Goal: Task Accomplishment & Management: Manage account settings

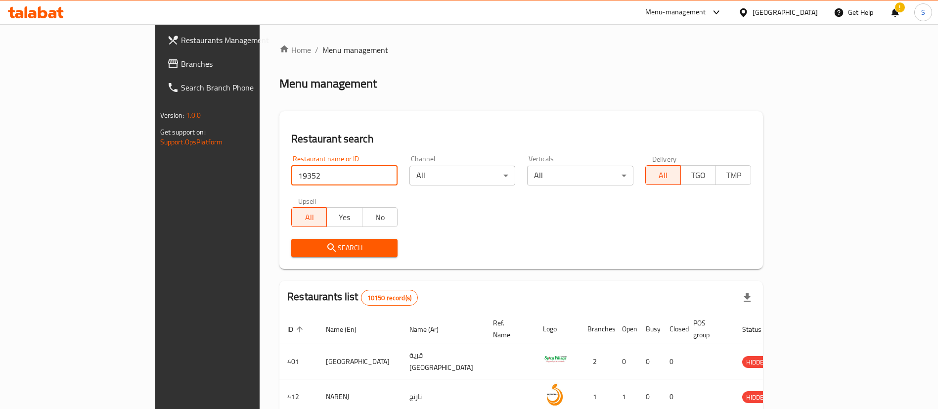
type input "19352"
click button "Search" at bounding box center [344, 248] width 106 height 18
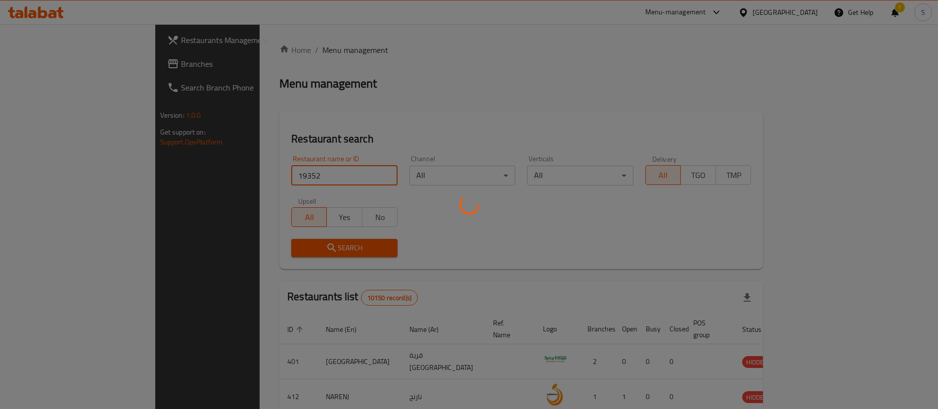
click button "Search" at bounding box center [344, 248] width 106 height 18
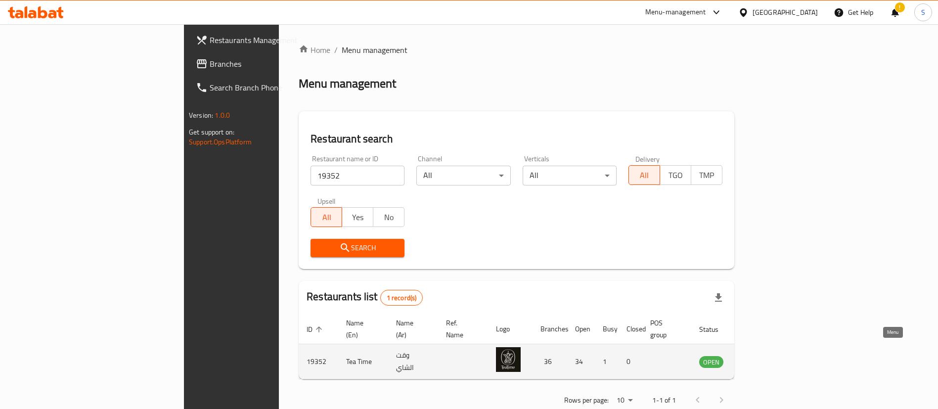
click at [762, 358] on icon "enhanced table" at bounding box center [756, 362] width 11 height 8
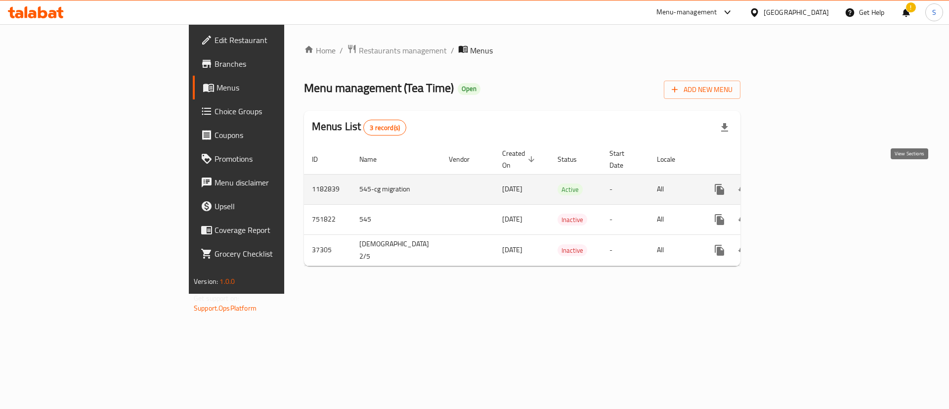
click at [797, 183] on icon "enhanced table" at bounding box center [791, 189] width 12 height 12
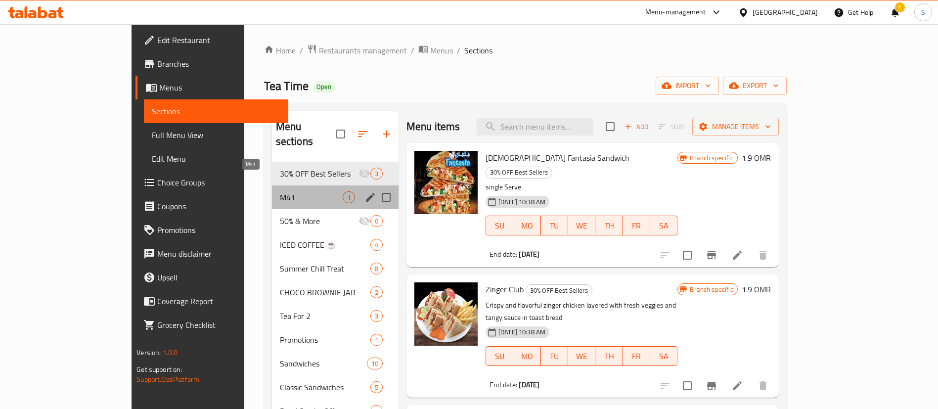
click at [280, 191] on span "M41" at bounding box center [311, 197] width 63 height 12
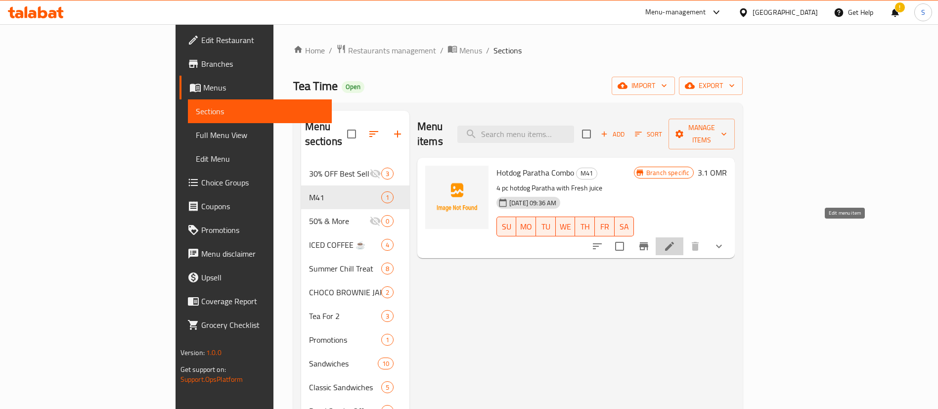
click at [675, 240] on icon at bounding box center [669, 246] width 12 height 12
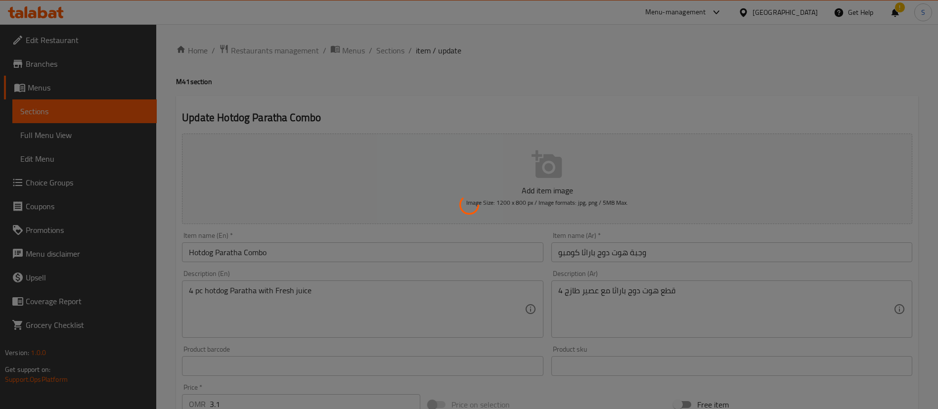
type input "اختيار العصير الطازج"
type input "1"
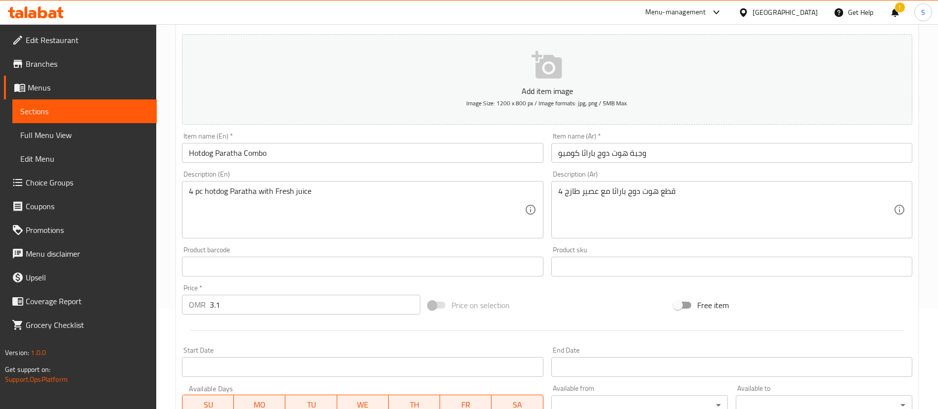
scroll to position [108, 0]
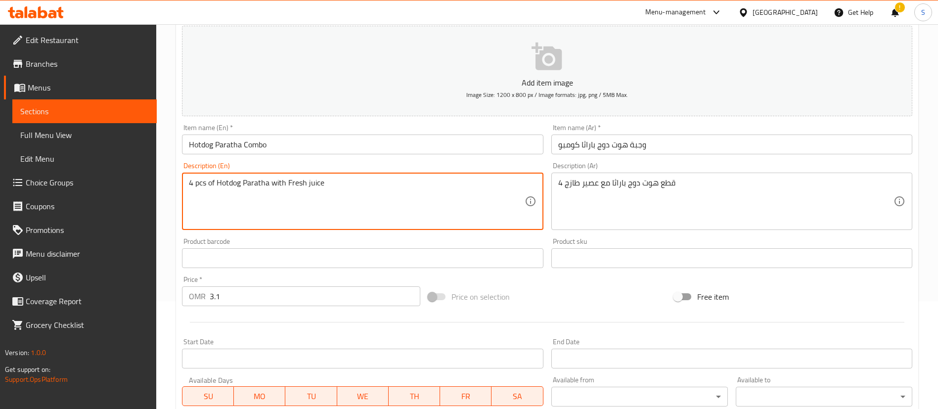
click at [279, 183] on textarea "4 pcs of Hotdog Paratha with Fresh juice" at bounding box center [356, 201] width 335 height 47
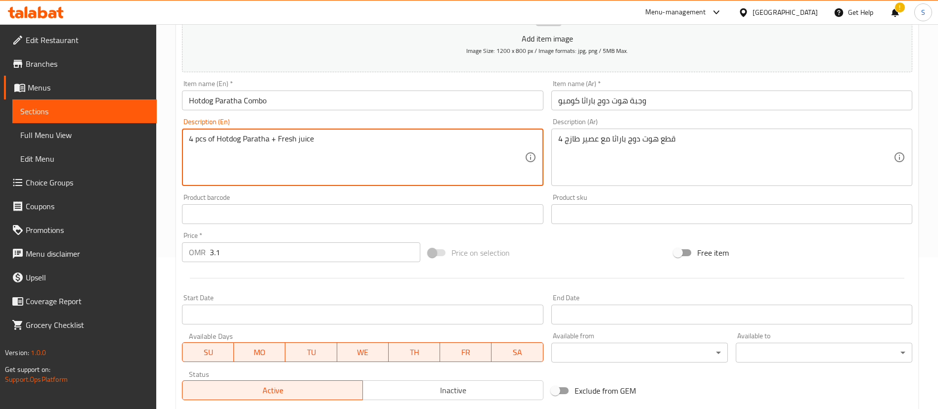
scroll to position [150, 0]
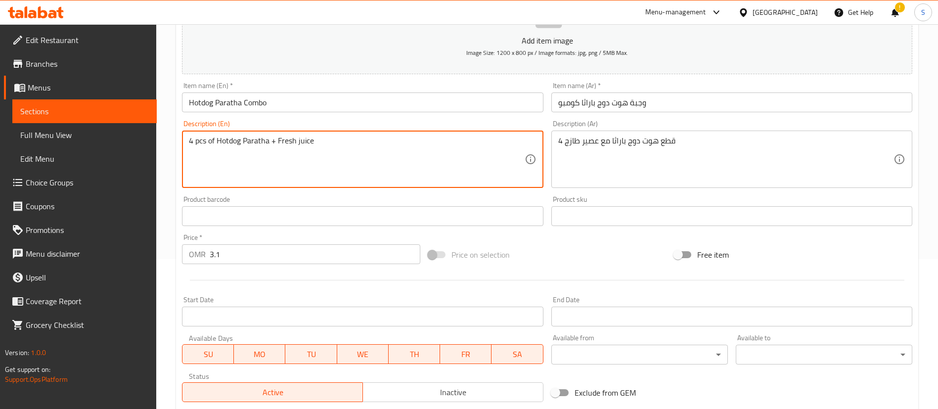
click at [357, 141] on textarea "4 pcs of Hotdog Paratha + Fresh juice" at bounding box center [356, 159] width 335 height 47
click at [362, 140] on textarea "4 pcs of Hotdog Paratha + Fresh juice of your choice" at bounding box center [356, 159] width 335 height 47
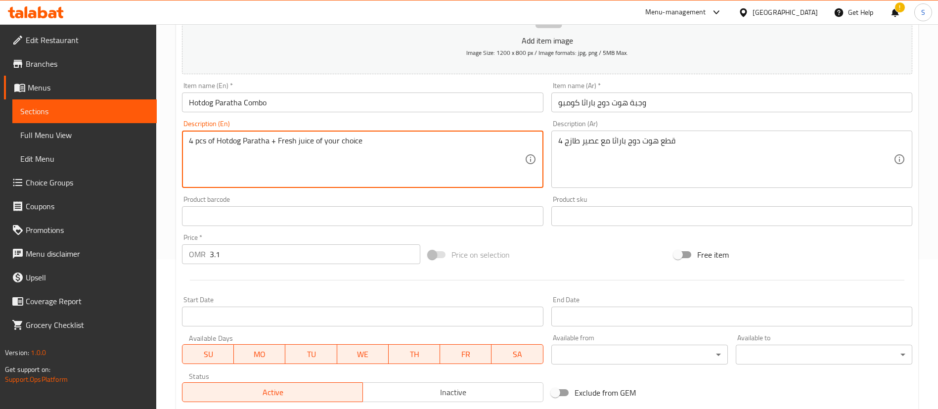
type textarea "4 pcs of Hotdog Paratha + Fresh juice of your choice"
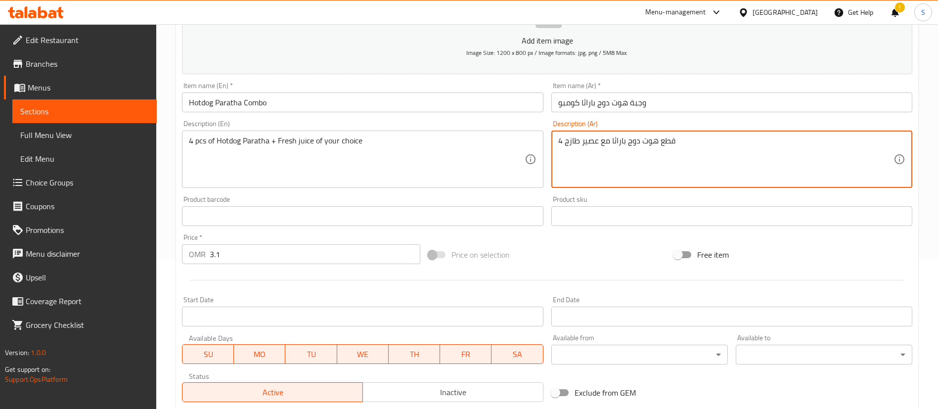
click at [577, 143] on textarea "4 قطع هوت دوج باراثا مع عصير طازج" at bounding box center [725, 159] width 335 height 47
paste textarea "ن هوت دوج باراثا + عصير طازج من اختيارك"
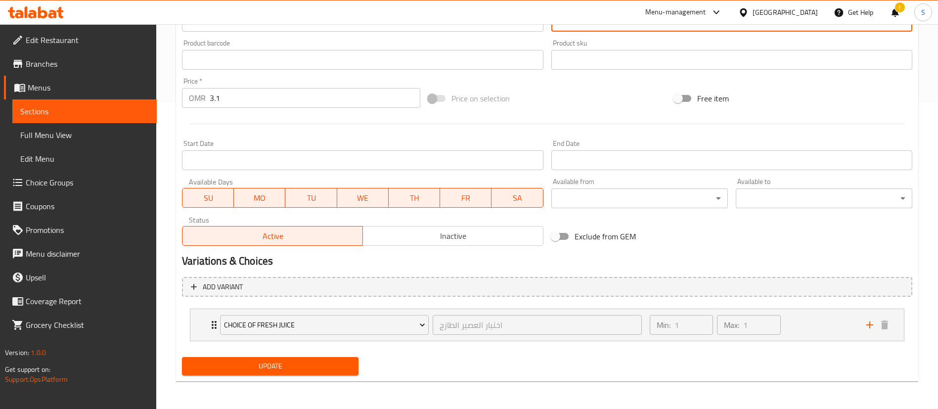
type textarea "4 قطع من هوت دوج باراثا + عصير طازج من اختيارك"
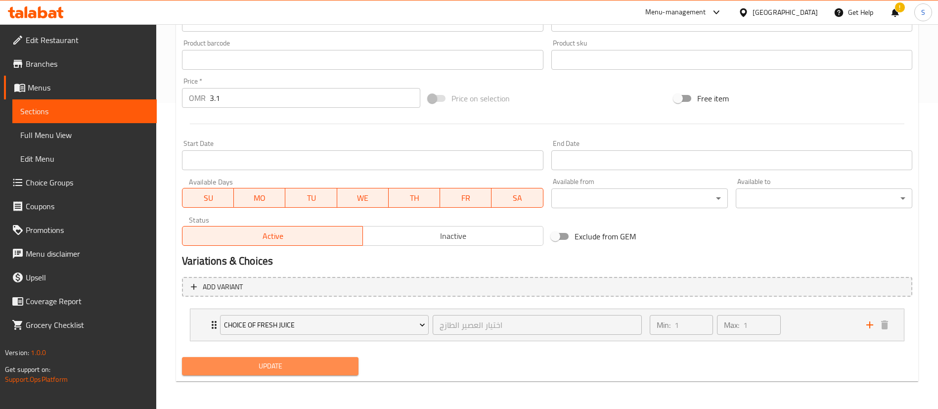
click at [289, 362] on span "Update" at bounding box center [270, 366] width 161 height 12
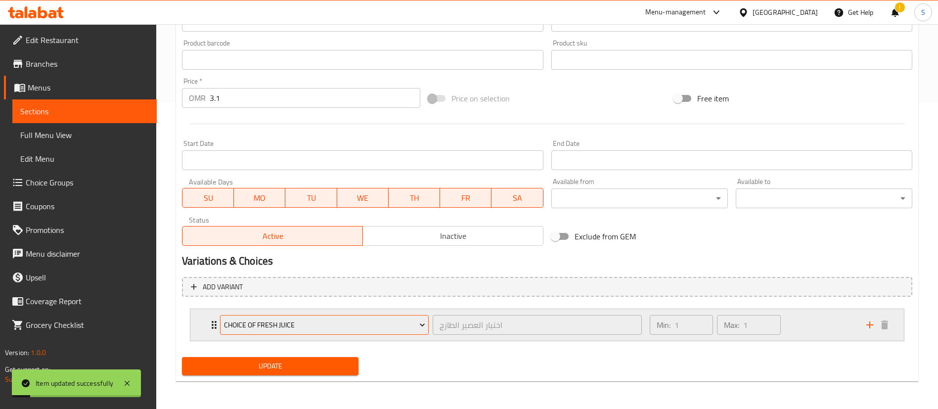
scroll to position [0, 0]
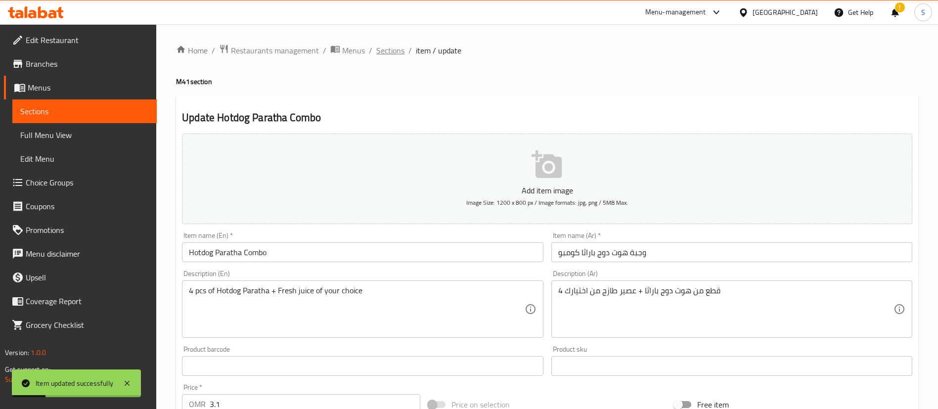
click at [389, 48] on span "Sections" at bounding box center [390, 50] width 28 height 12
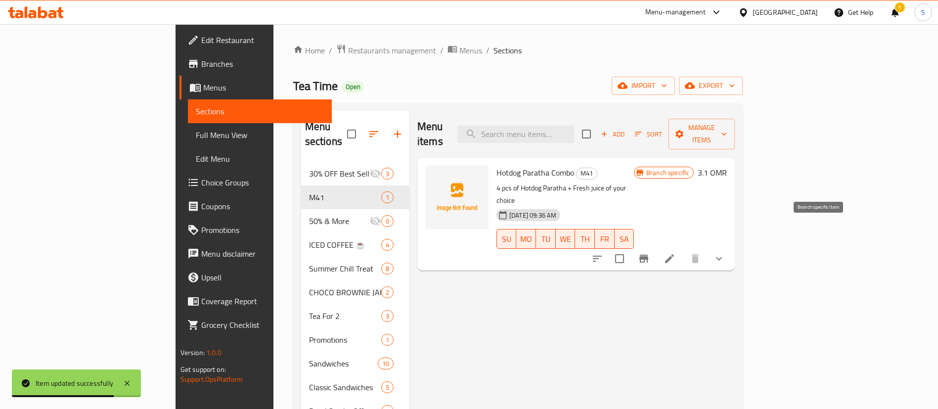
click at [649, 253] on icon "Branch-specific-item" at bounding box center [644, 259] width 12 height 12
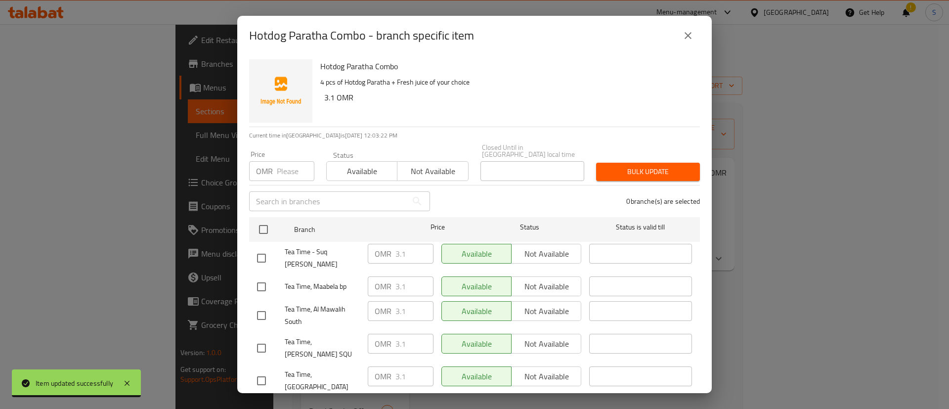
click at [681, 38] on button "close" at bounding box center [688, 36] width 24 height 24
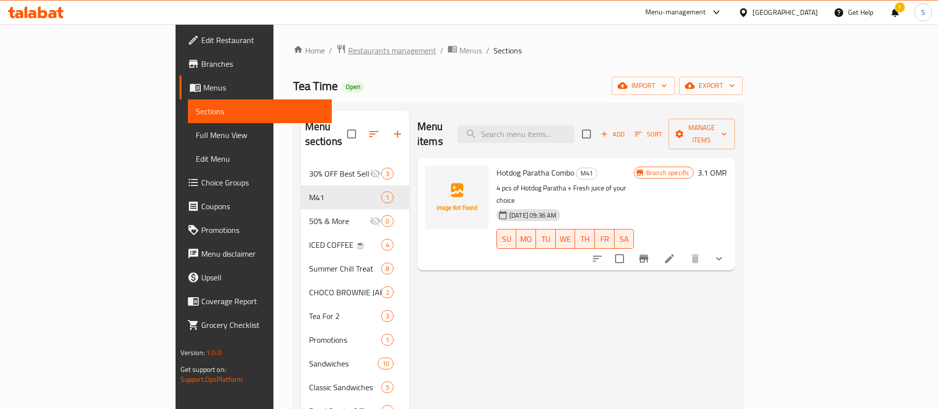
click at [348, 53] on span "Restaurants management" at bounding box center [392, 50] width 88 height 12
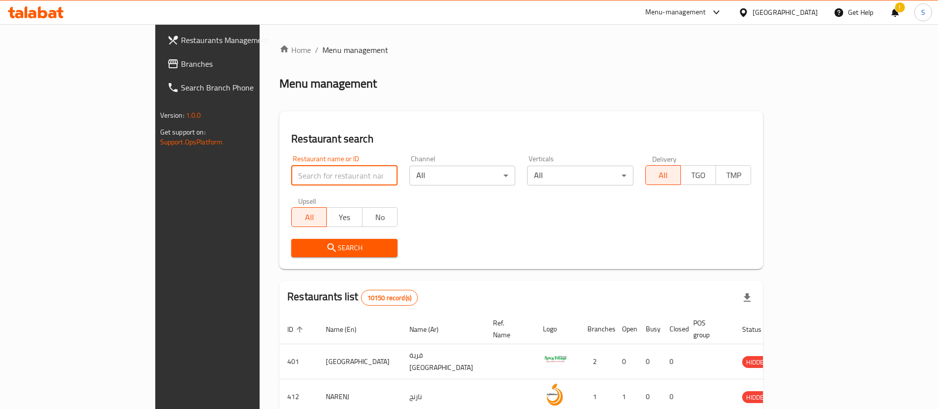
click at [291, 181] on input "search" at bounding box center [344, 176] width 106 height 20
paste input "26887"
type input "26887"
click button "Search" at bounding box center [344, 248] width 106 height 18
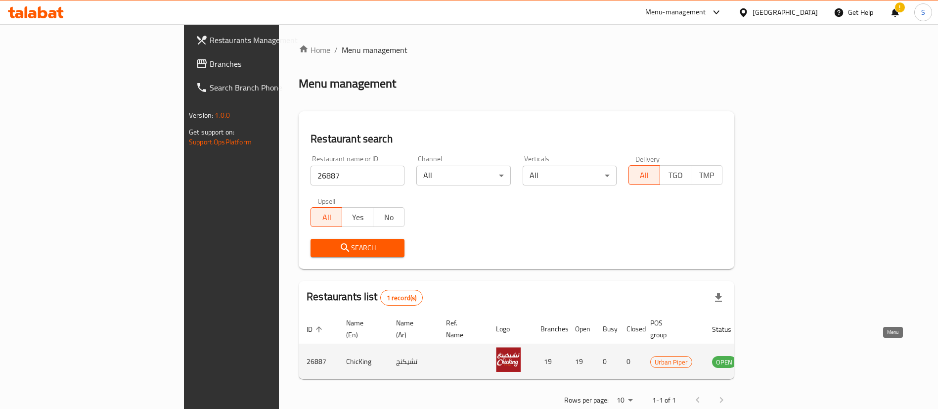
click at [775, 358] on icon "enhanced table" at bounding box center [769, 362] width 11 height 8
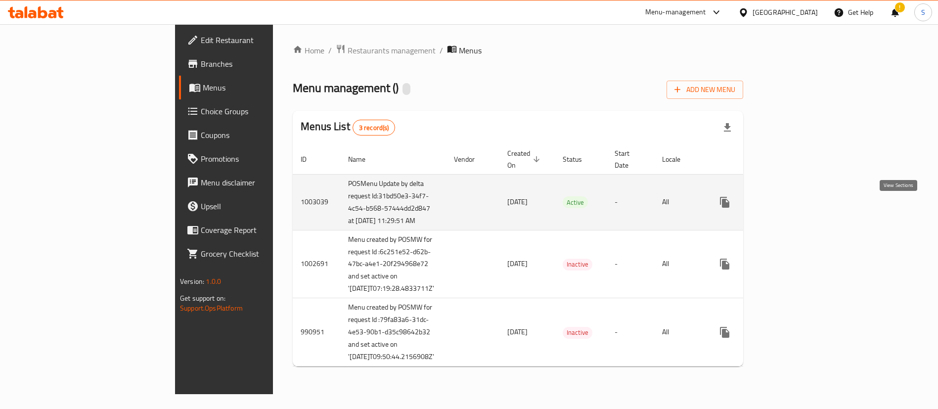
click at [802, 208] on icon "enhanced table" at bounding box center [796, 202] width 12 height 12
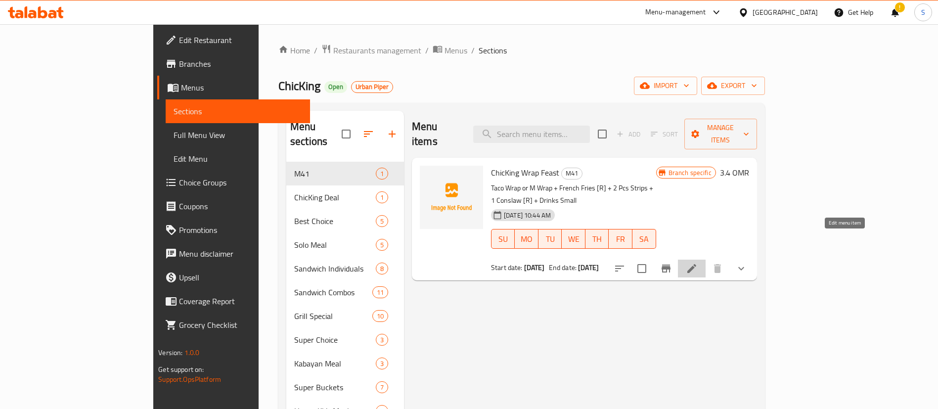
click at [697, 262] on icon at bounding box center [691, 268] width 12 height 12
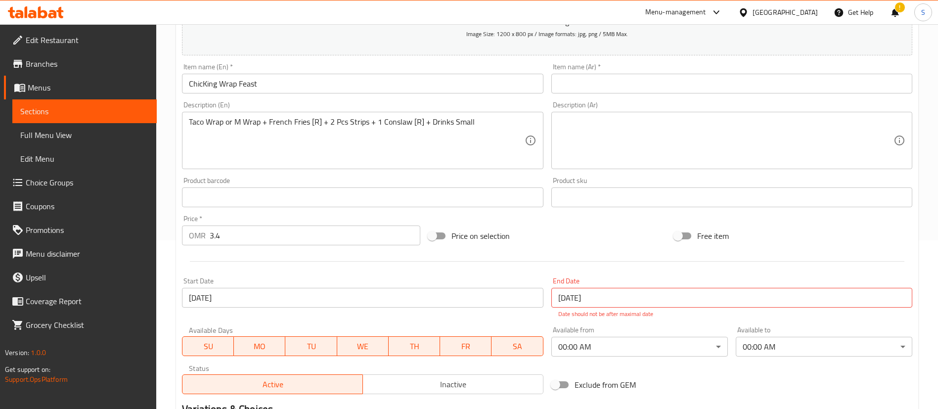
scroll to position [146, 0]
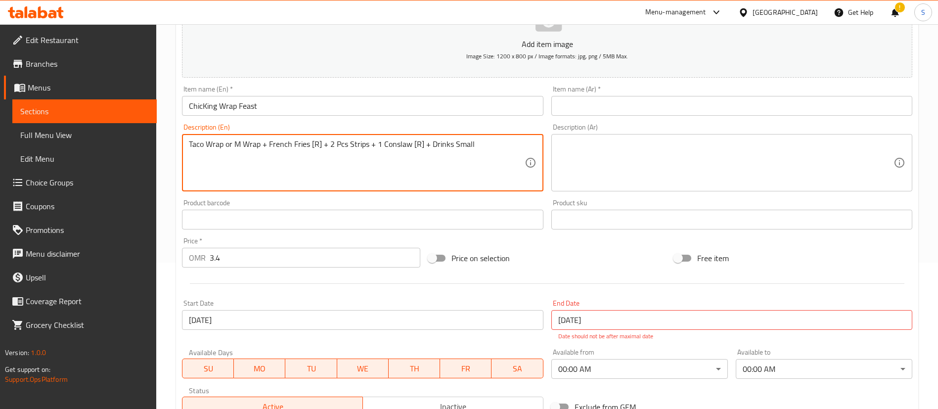
drag, startPoint x: 240, startPoint y: 140, endPoint x: 171, endPoint y: 146, distance: 69.0
click at [263, 144] on textarea "Your choice of Wrap + French Fries [R] + 2 Pcs Strips + 1 Conslaw [R] + Drinks …" at bounding box center [356, 162] width 335 height 47
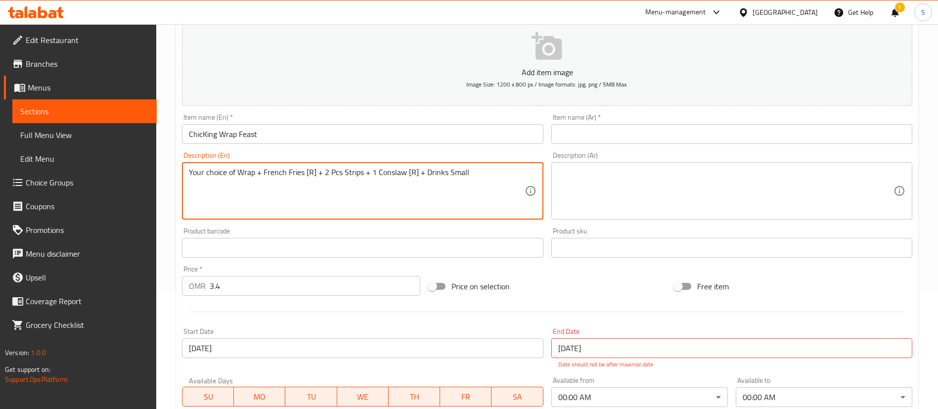
scroll to position [117, 0]
click at [306, 175] on textarea "Your choice of Wrap + French Fries [R] + 2 Pcs Strips + 1 Conslaw [R] + Drinks …" at bounding box center [356, 192] width 335 height 47
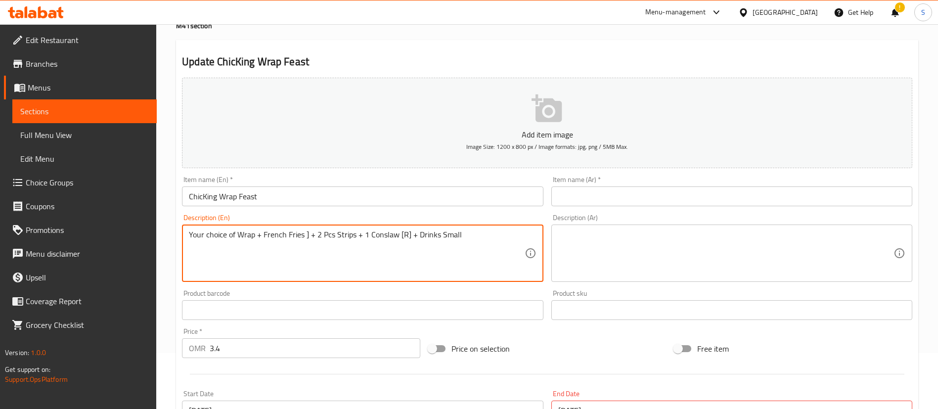
scroll to position [55, 0]
click at [308, 237] on textarea "Your choice of Wrap + French Fries ] + 2 Pcs Strips + 1 Conslaw [R] + Drinks Sm…" at bounding box center [356, 253] width 335 height 47
click at [322, 235] on textarea "Your choice of Wrap + French Fries + 2 Pcs Strips + 1 Conslaw [R] + Drinks Small" at bounding box center [356, 253] width 335 height 47
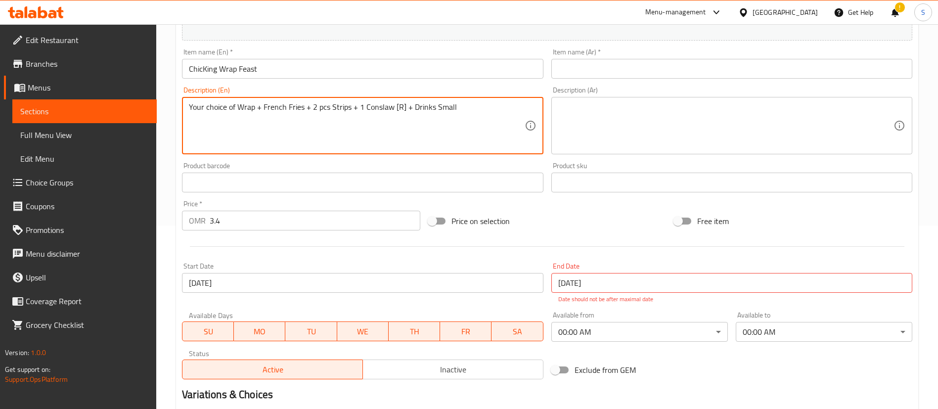
scroll to position [154, 0]
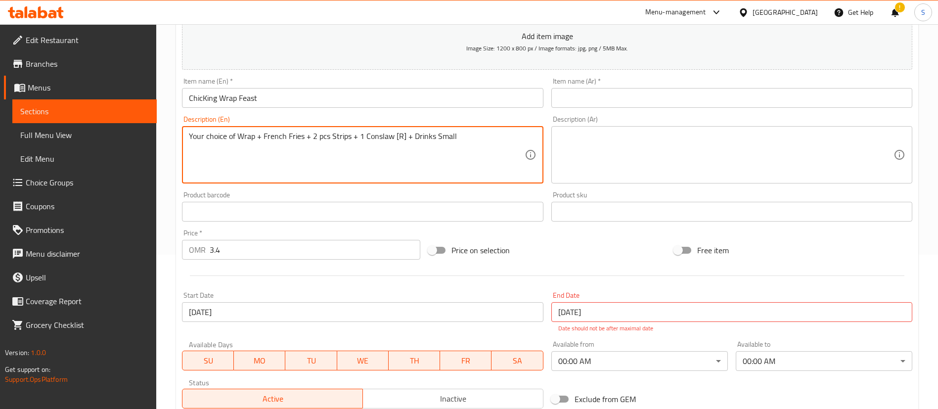
click at [330, 136] on textarea "Your choice of Wrap + French Fries + 2 pcs Strips + 1 Conslaw [R] + Drinks Small" at bounding box center [356, 154] width 335 height 47
click at [405, 138] on textarea "Your choice of Wrap + French Fries + 2 pcs Chicken strips + 1 Conslaw [R] + Dri…" at bounding box center [356, 154] width 335 height 47
drag, startPoint x: 429, startPoint y: 138, endPoint x: 391, endPoint y: 137, distance: 38.1
click at [391, 137] on textarea "Your choice of Wrap + French Fries + 2 pcs Chicken strips + 1 Conslaw [R] + Dri…" at bounding box center [356, 154] width 335 height 47
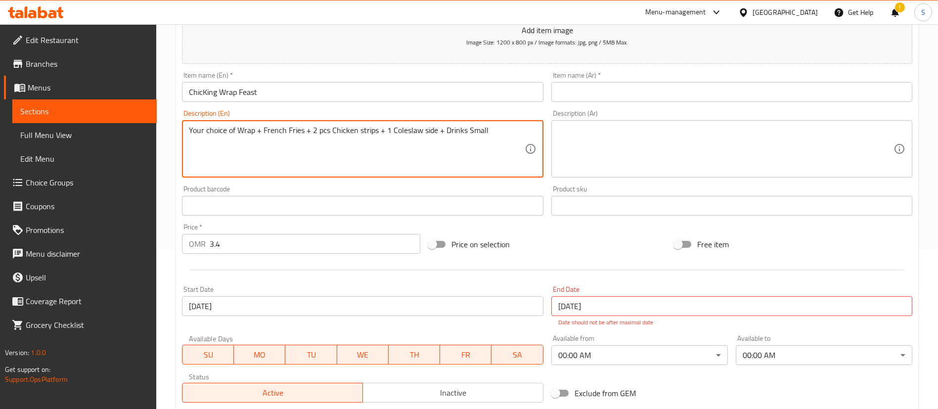
scroll to position [158, 0]
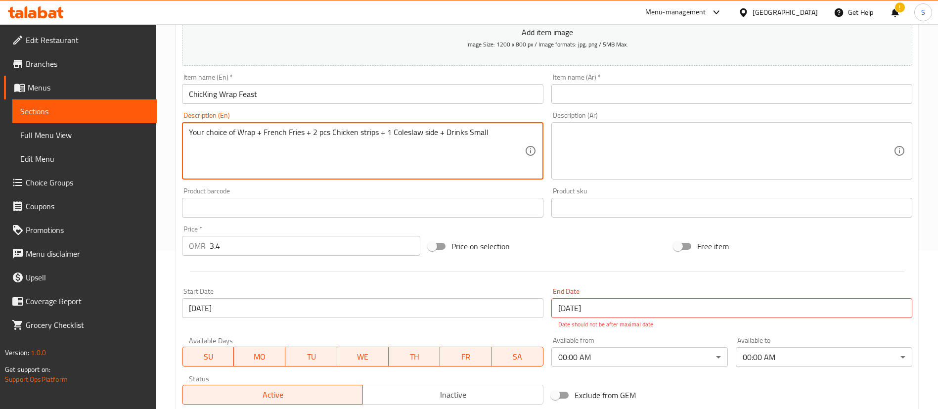
click at [464, 135] on textarea "Your choice of Wrap + French Fries + 2 pcs Chicken strips + 1 Coleslaw side + D…" at bounding box center [356, 151] width 335 height 47
click at [471, 134] on textarea "Your choice of Wrap + French Fries + 2 pcs Chicken strips + 1 Coleslaw side + D…" at bounding box center [356, 151] width 335 height 47
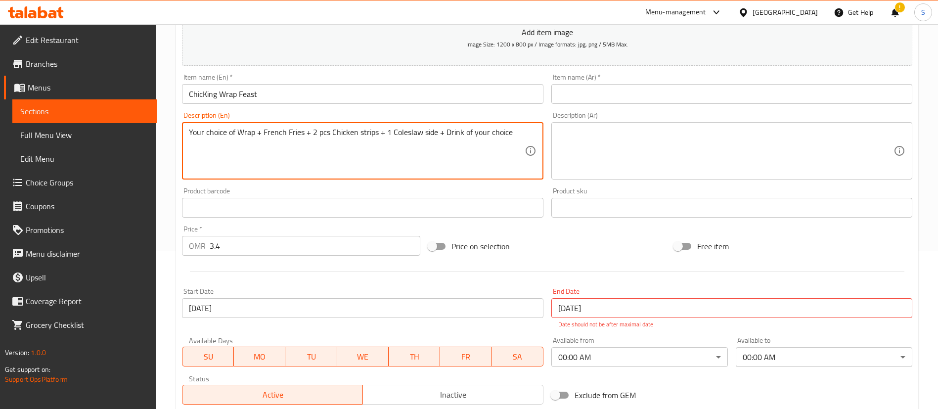
click at [471, 134] on textarea "Your choice of Wrap + French Fries + 2 pcs Chicken strips + 1 Coleslaw side + D…" at bounding box center [356, 151] width 335 height 47
type textarea "Your choice of Wrap + French Fries + 2 pcs Chicken strips + 1 Coleslaw side + D…"
click at [610, 305] on input "[DATE]" at bounding box center [731, 308] width 361 height 20
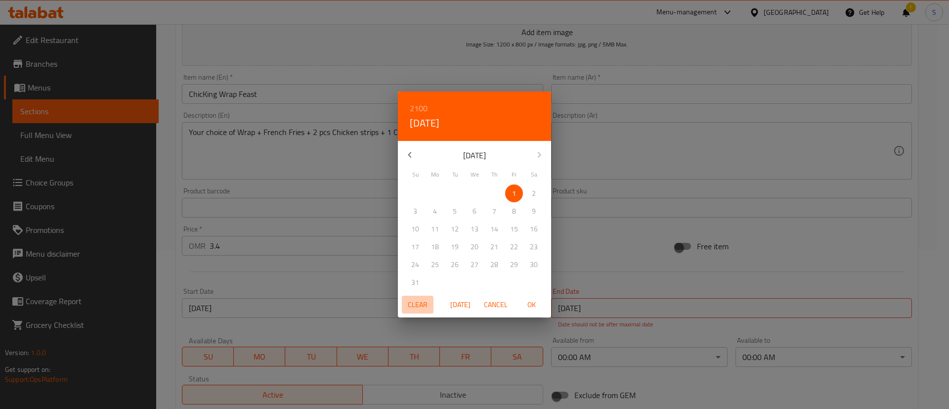
click at [414, 301] on span "Clear" at bounding box center [418, 305] width 24 height 12
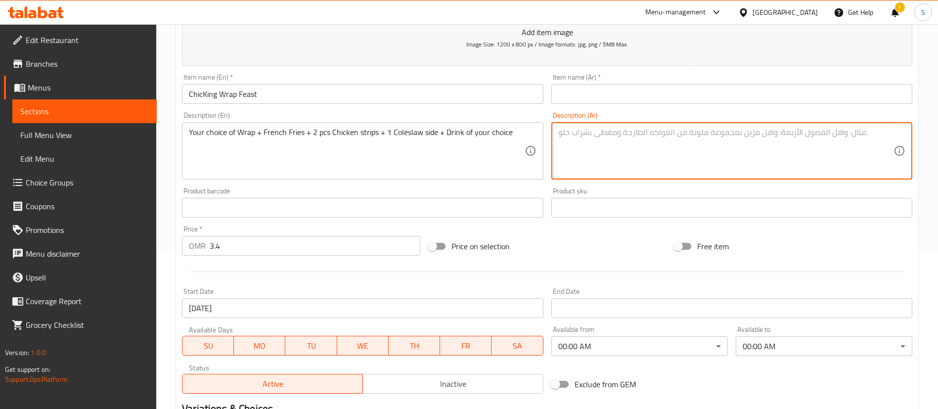
click at [657, 145] on textarea at bounding box center [725, 151] width 335 height 47
paste textarea "اختيارك من الراب + بطاطس مقلية + قطعتين من شرائح الدجاج + سلطة كول سلو + مشروب …"
type textarea "اختيارك من الراب + بطاطس مقلية + قطعتين من شرائح الدجاج + سلطة كول سلو + مشروب …"
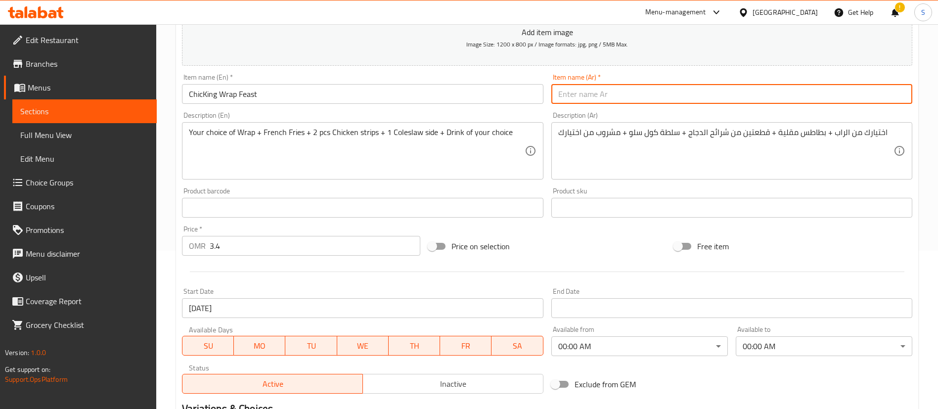
click at [628, 88] on input "text" at bounding box center [731, 94] width 361 height 20
type input "ت"
type input "و"
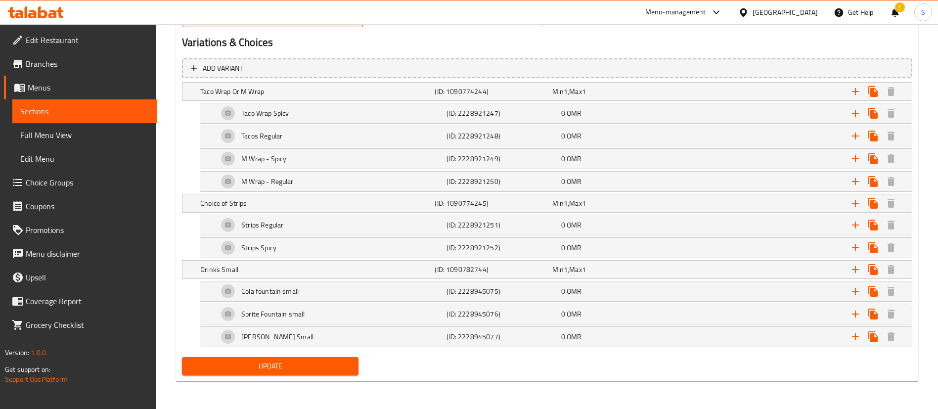
type input "وجبة راب تشيكينج"
click at [286, 371] on span "Update" at bounding box center [270, 366] width 161 height 12
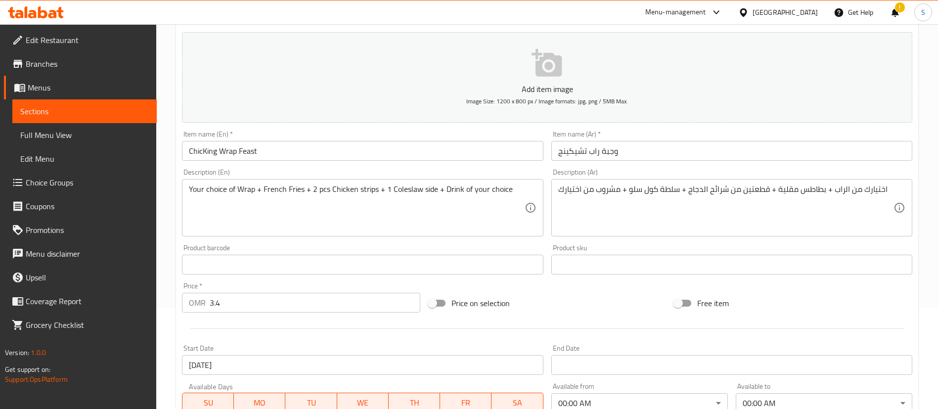
scroll to position [0, 0]
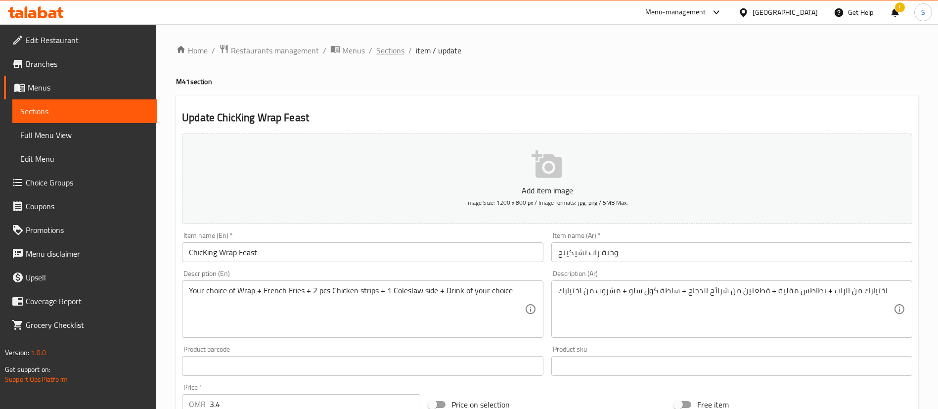
click at [394, 54] on span "Sections" at bounding box center [390, 50] width 28 height 12
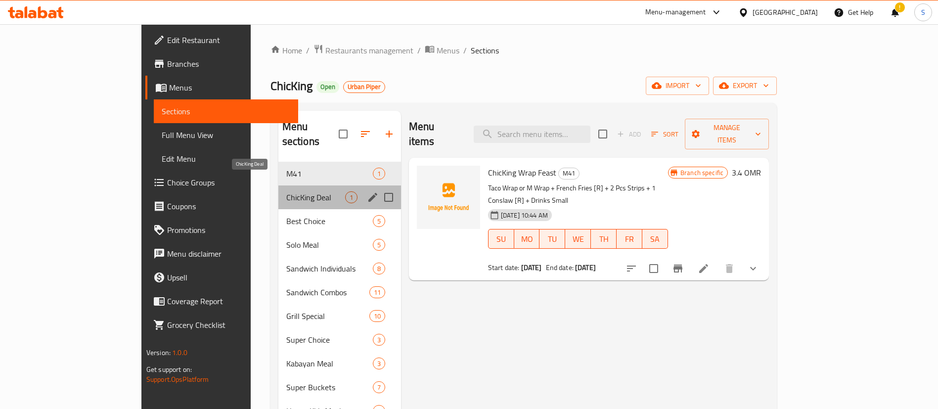
click at [286, 191] on span "ChicKing Deal" at bounding box center [315, 197] width 59 height 12
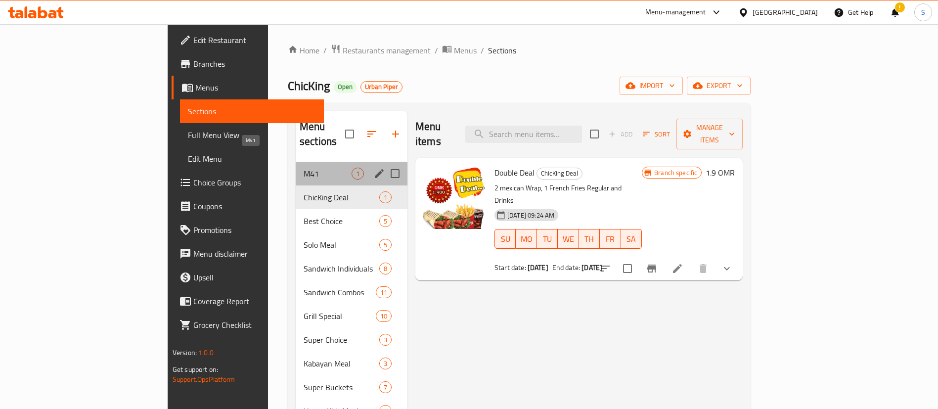
click at [303, 168] on span "M41" at bounding box center [327, 174] width 48 height 12
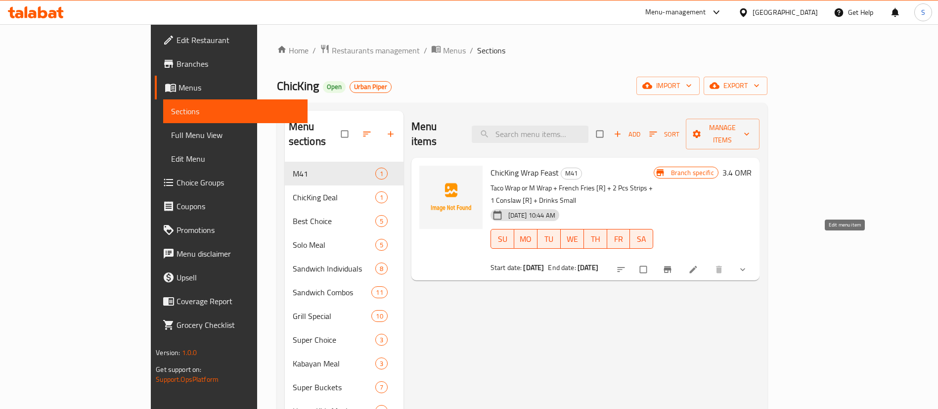
click at [696, 266] on icon at bounding box center [692, 269] width 7 height 7
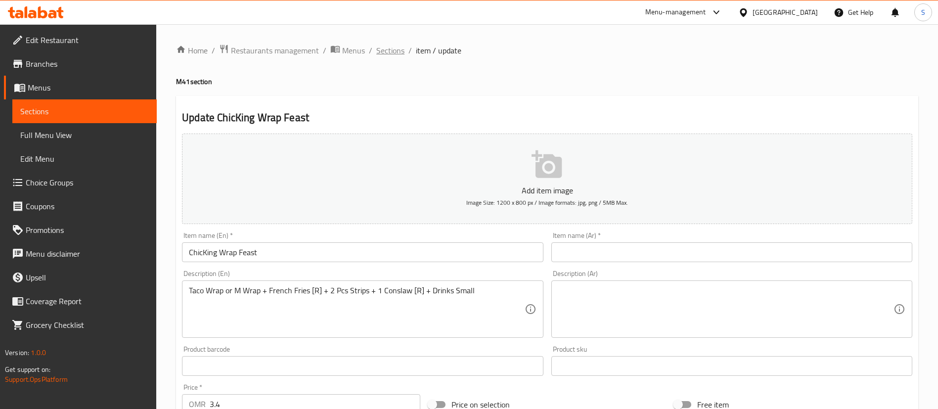
click at [386, 48] on span "Sections" at bounding box center [390, 50] width 28 height 12
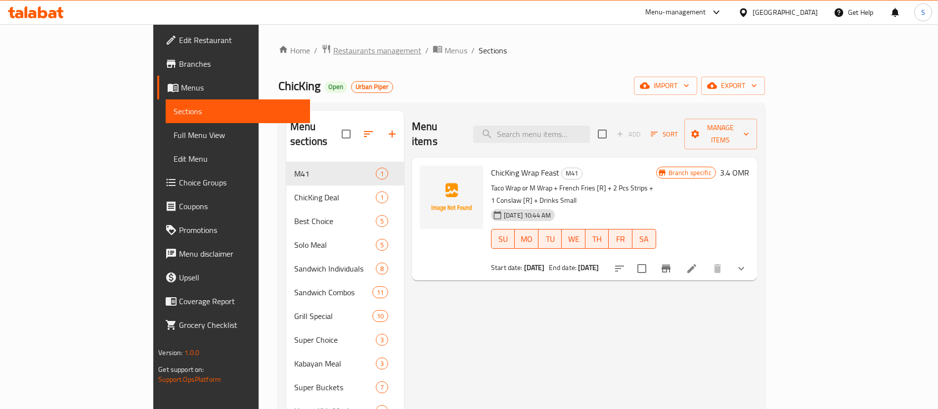
click at [333, 50] on span "Restaurants management" at bounding box center [377, 50] width 88 height 12
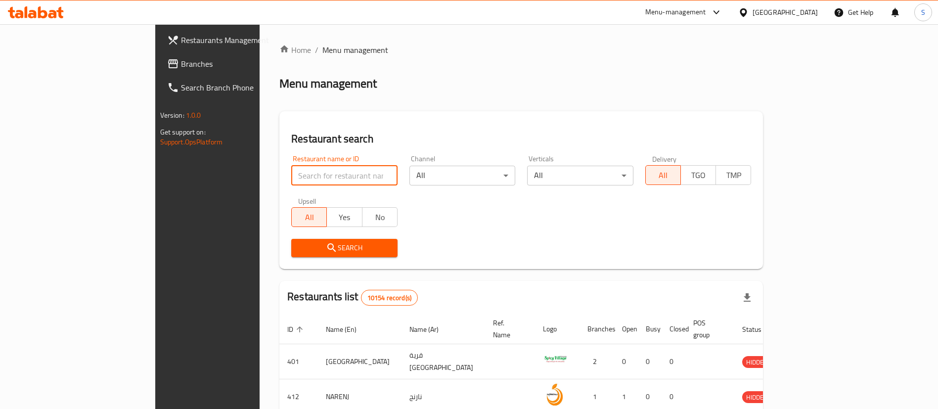
paste input "608123"
click at [291, 172] on input "608123" at bounding box center [344, 176] width 106 height 20
type input "608123"
click button "Search" at bounding box center [344, 248] width 106 height 18
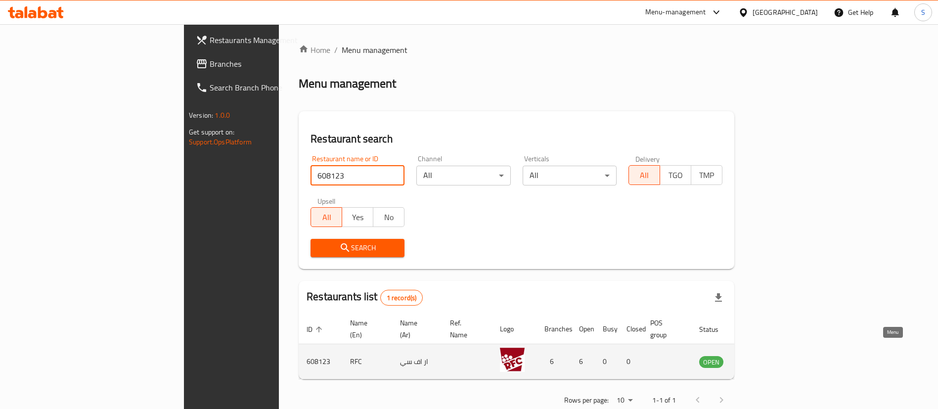
click at [761, 360] on icon "enhanced table" at bounding box center [758, 362] width 3 height 4
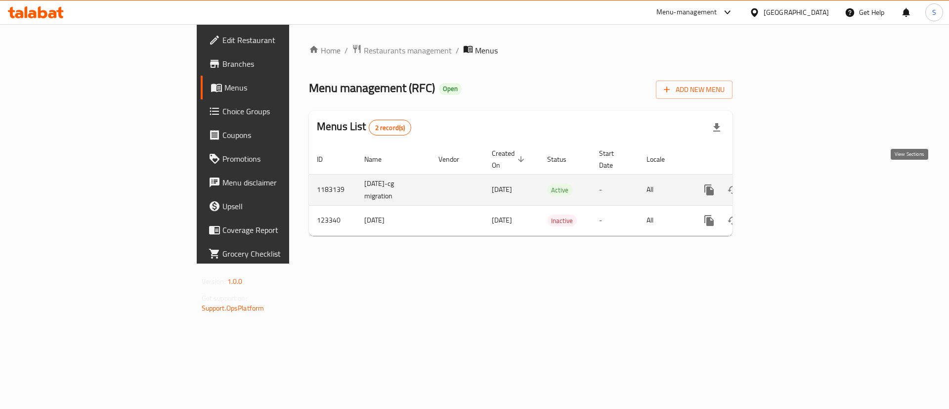
click at [785, 185] on icon "enhanced table" at bounding box center [780, 189] width 9 height 9
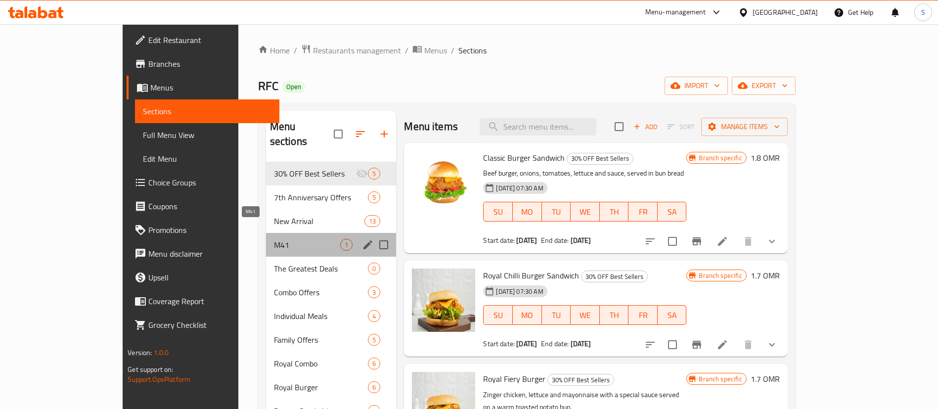
click at [274, 239] on span "M41" at bounding box center [307, 245] width 67 height 12
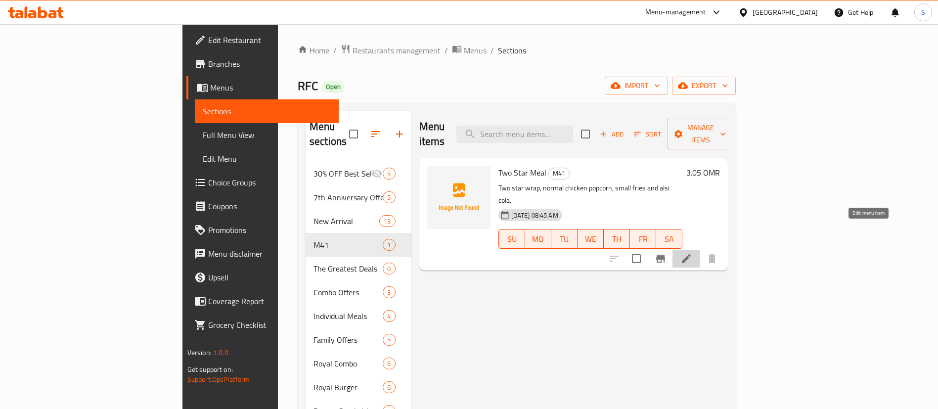
click at [692, 253] on icon at bounding box center [686, 259] width 12 height 12
